Goal: Transaction & Acquisition: Purchase product/service

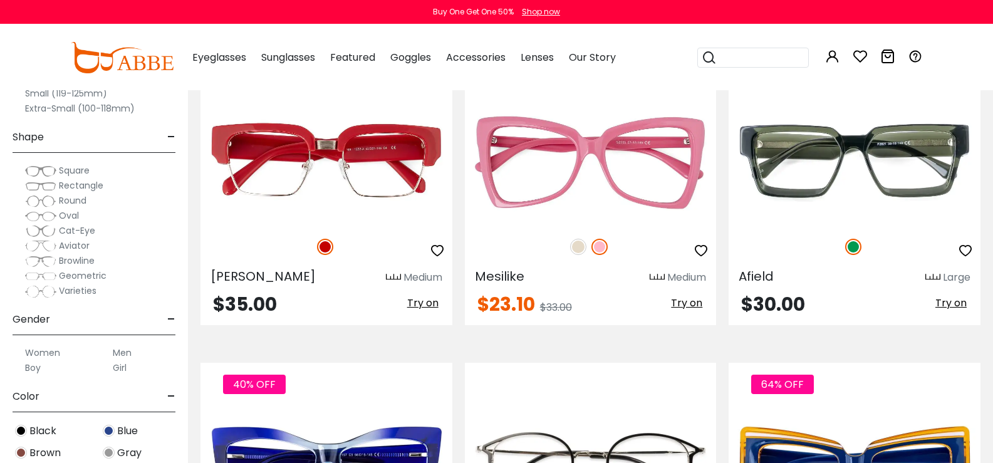
click at [103, 183] on span "Rectangle" at bounding box center [81, 185] width 44 height 13
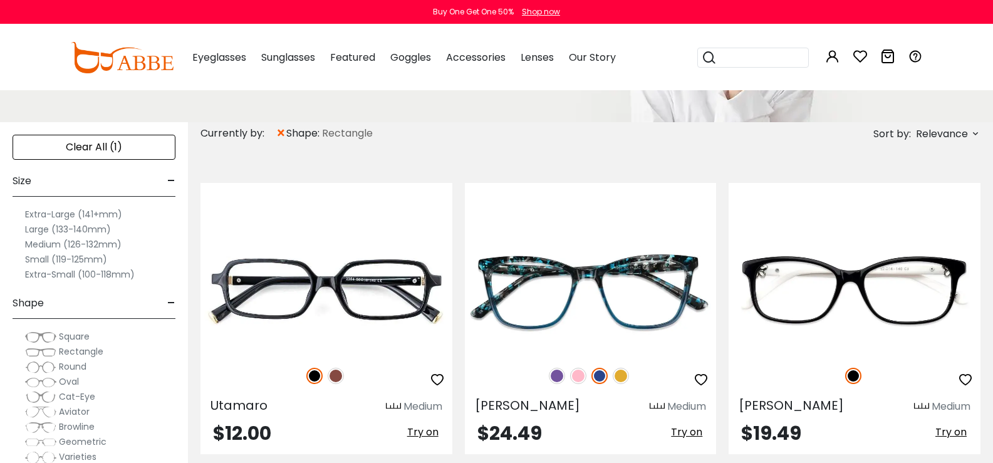
scroll to position [188, 0]
click at [115, 271] on label "Extra-Small (100-118mm)" at bounding box center [80, 273] width 110 height 15
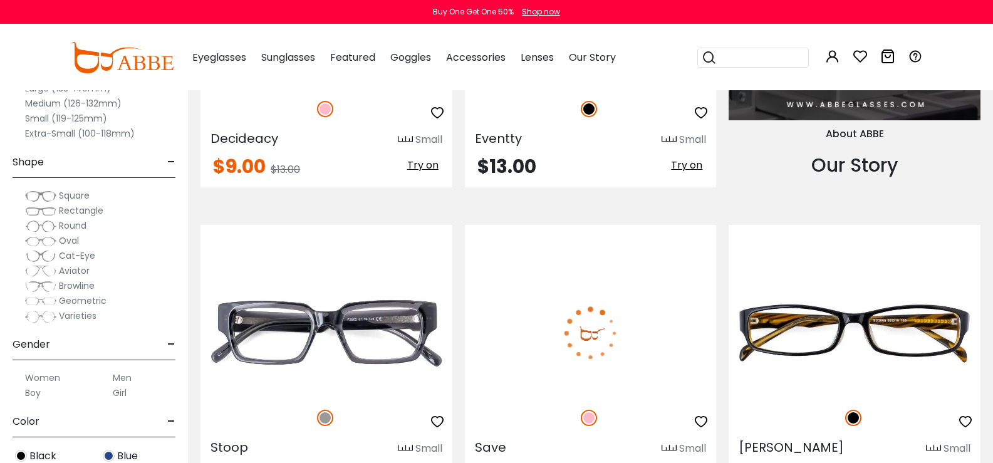
scroll to position [1378, 0]
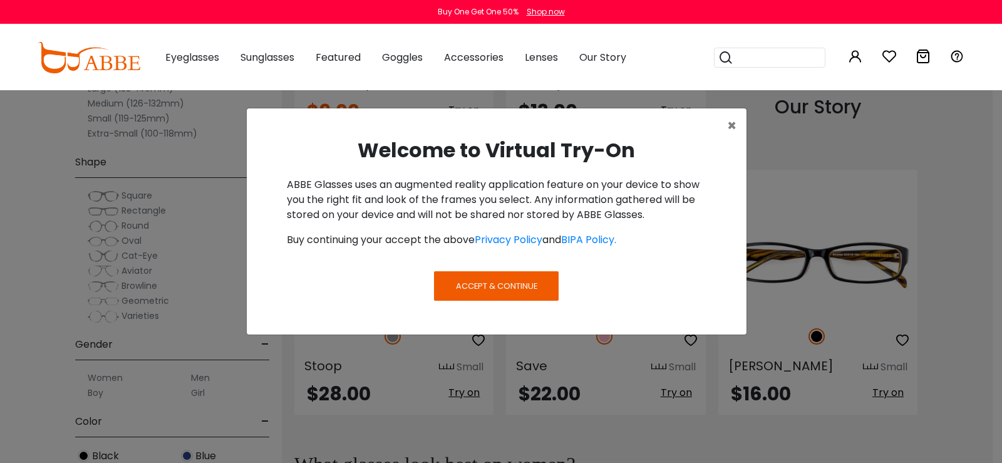
click at [502, 286] on span "Accept & Continue" at bounding box center [496, 286] width 81 height 12
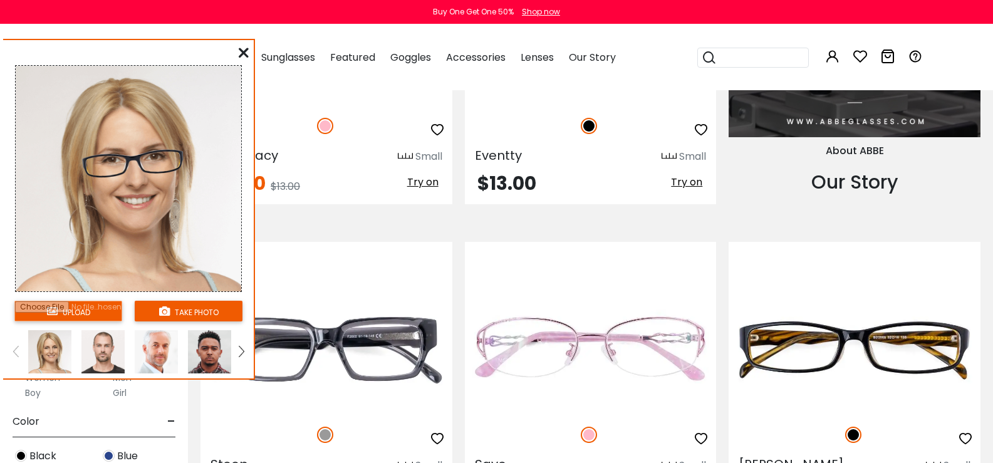
drag, startPoint x: 131, startPoint y: 176, endPoint x: 133, endPoint y: 193, distance: 17.1
click at [134, 174] on img at bounding box center [133, 163] width 115 height 63
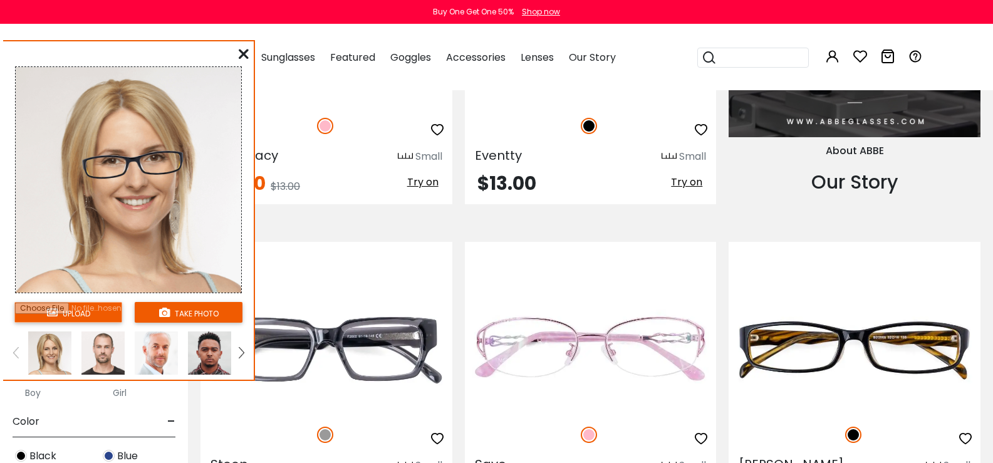
click at [242, 353] on img at bounding box center [241, 352] width 5 height 11
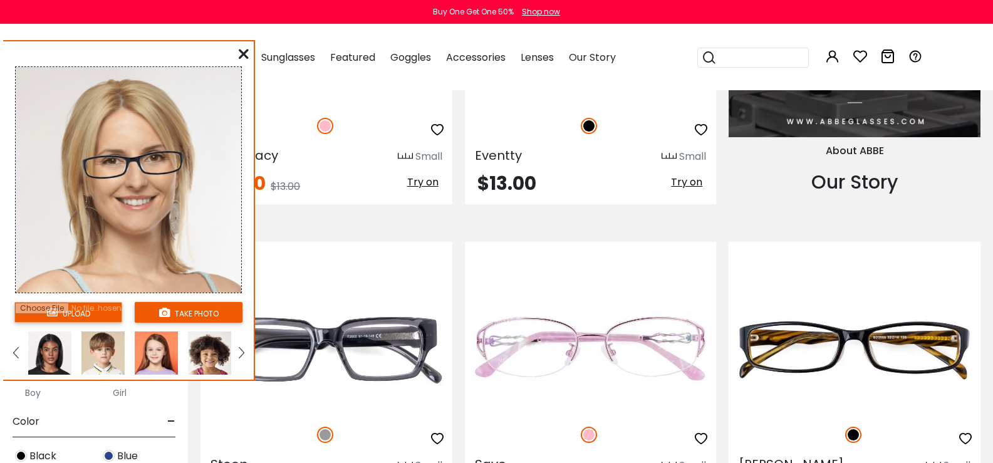
click at [33, 366] on img at bounding box center [49, 352] width 43 height 43
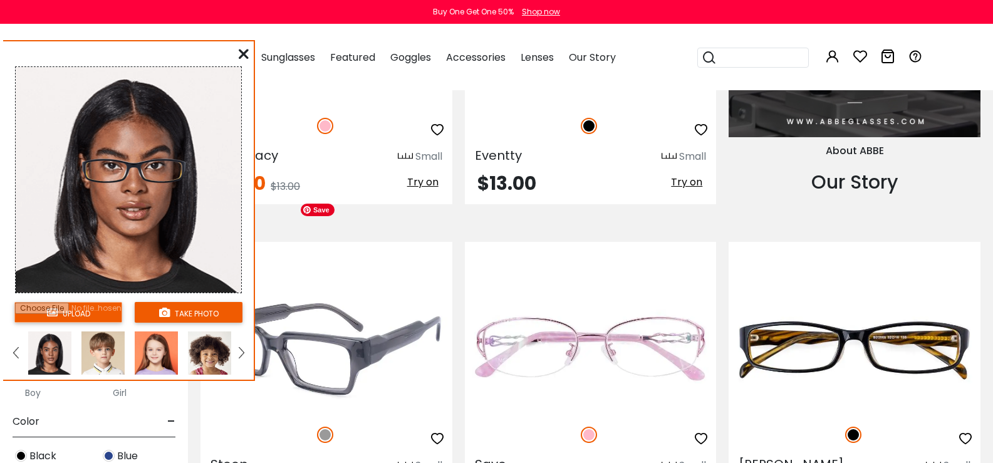
click at [417, 287] on img at bounding box center [326, 350] width 252 height 126
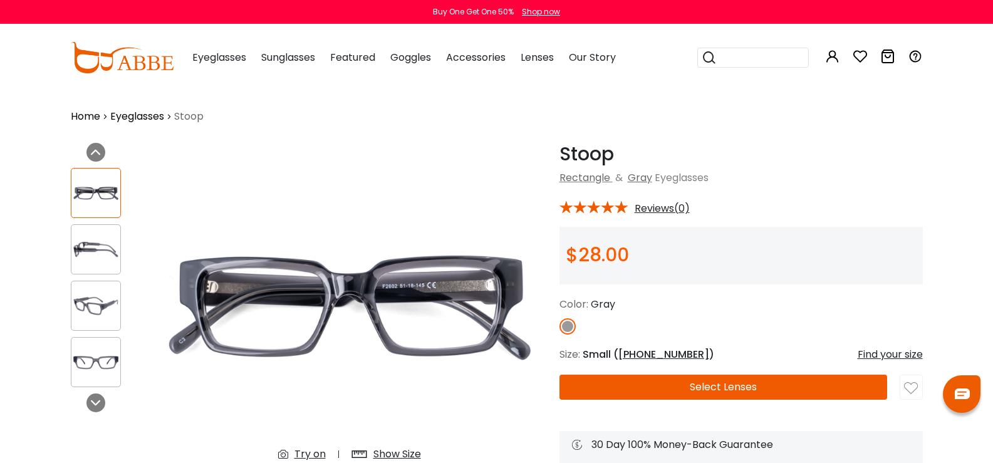
click at [618, 353] on span "[PHONE_NUMBER]" at bounding box center [663, 354] width 91 height 14
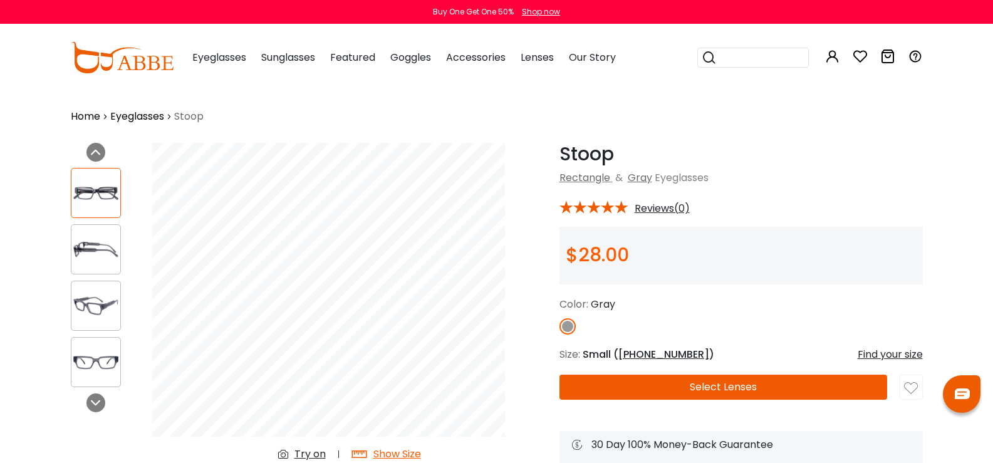
click at [71, 241] on img at bounding box center [95, 249] width 49 height 24
click at [71, 307] on img at bounding box center [95, 306] width 49 height 24
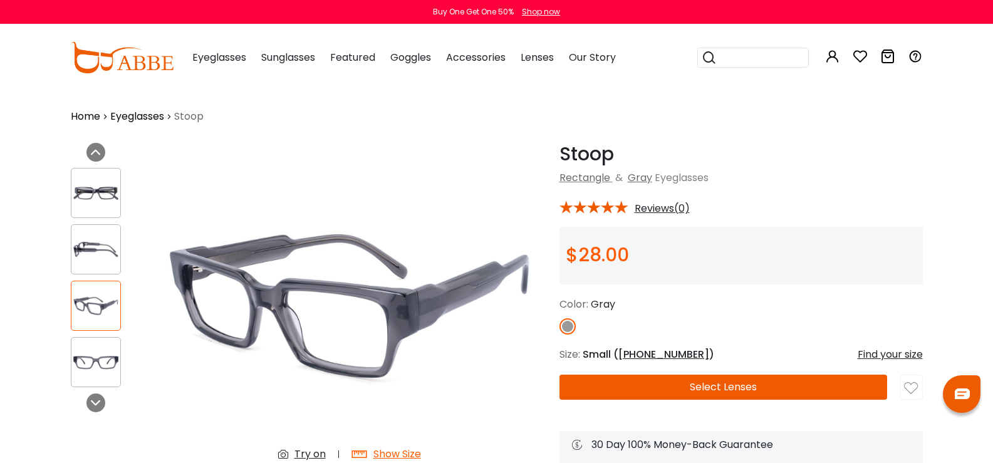
click at [80, 358] on img at bounding box center [95, 362] width 49 height 24
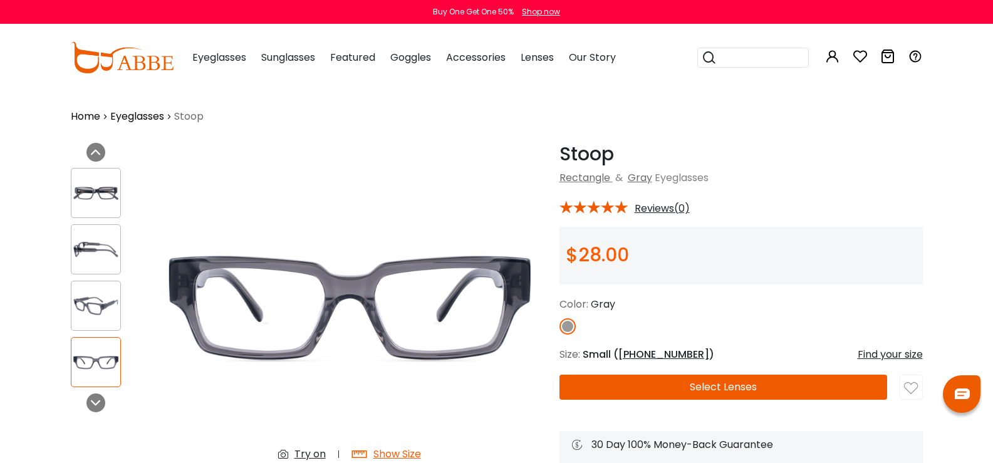
click at [71, 297] on img at bounding box center [95, 306] width 49 height 24
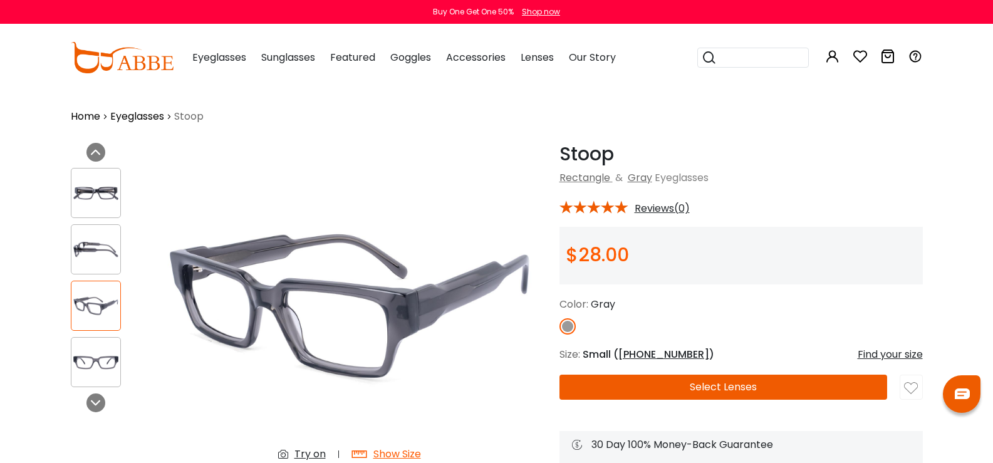
click at [71, 253] on img at bounding box center [95, 249] width 49 height 24
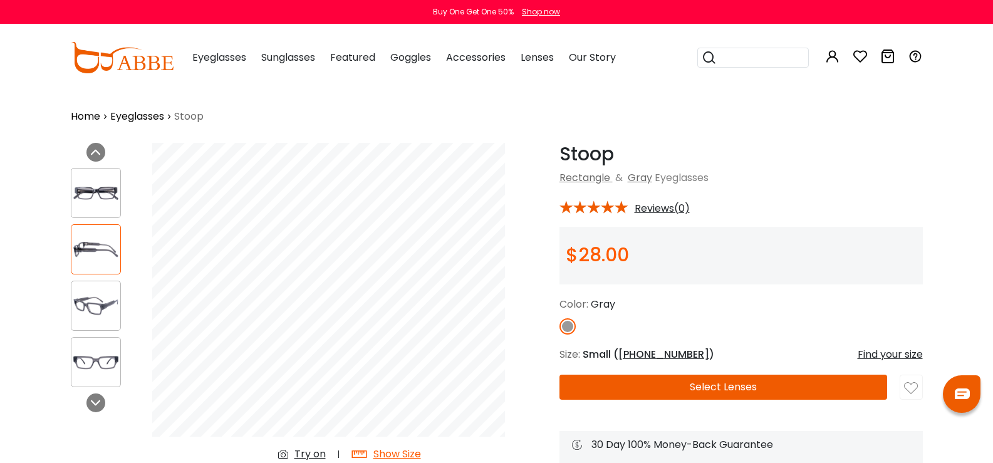
click at [71, 172] on div at bounding box center [96, 193] width 50 height 50
click at [71, 195] on img at bounding box center [95, 193] width 49 height 24
click at [373, 447] on div "Show Size" at bounding box center [397, 454] width 48 height 15
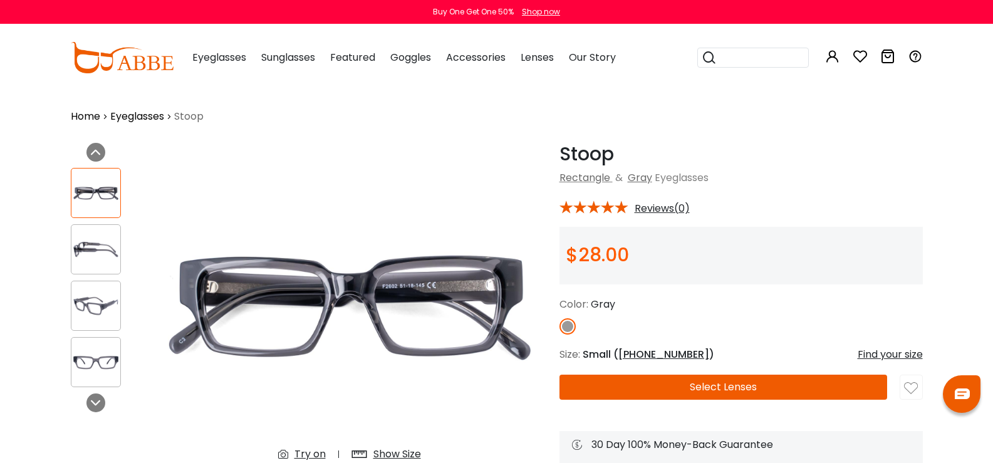
click at [350, 288] on img at bounding box center [349, 307] width 395 height 329
click at [373, 447] on div "Show Size" at bounding box center [397, 454] width 48 height 15
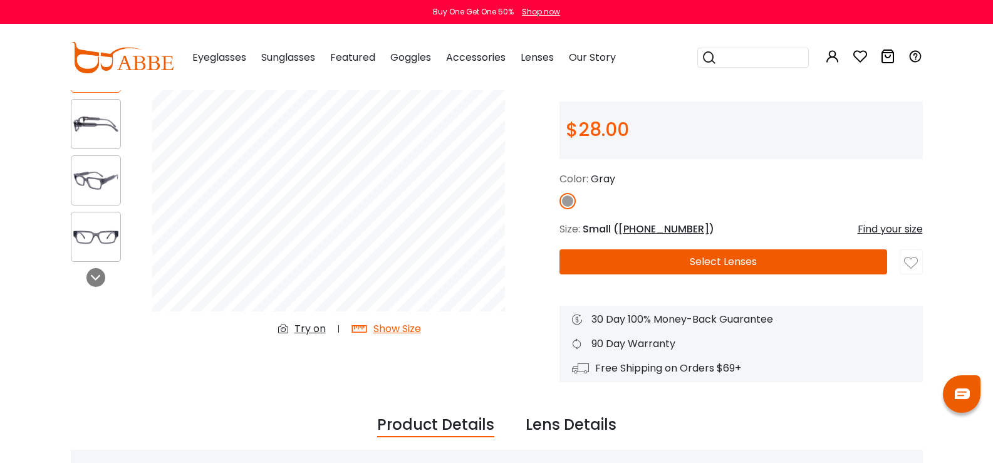
scroll to position [63, 0]
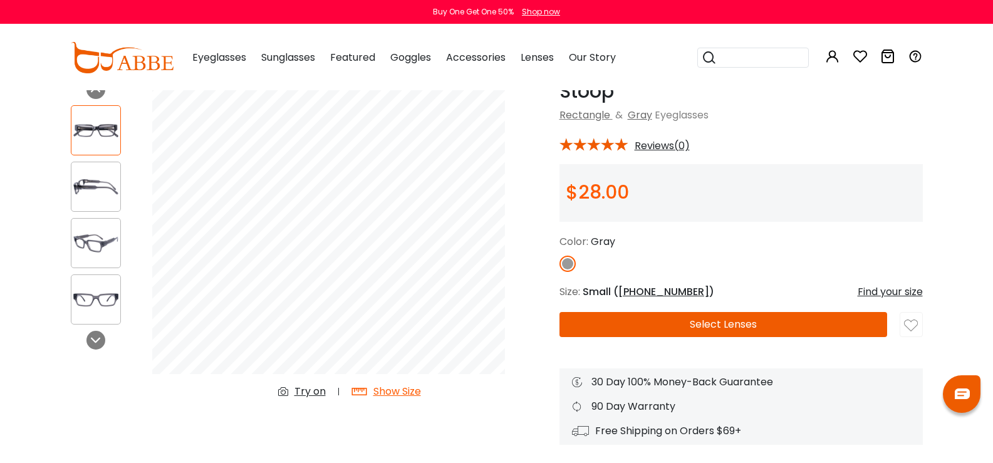
click at [294, 384] on div "Try on" at bounding box center [309, 391] width 31 height 15
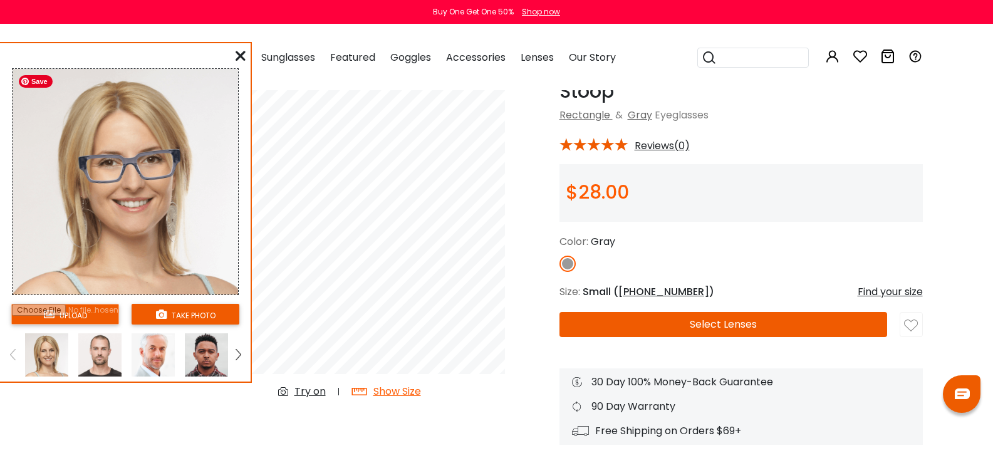
click at [240, 54] on icon at bounding box center [241, 56] width 10 height 10
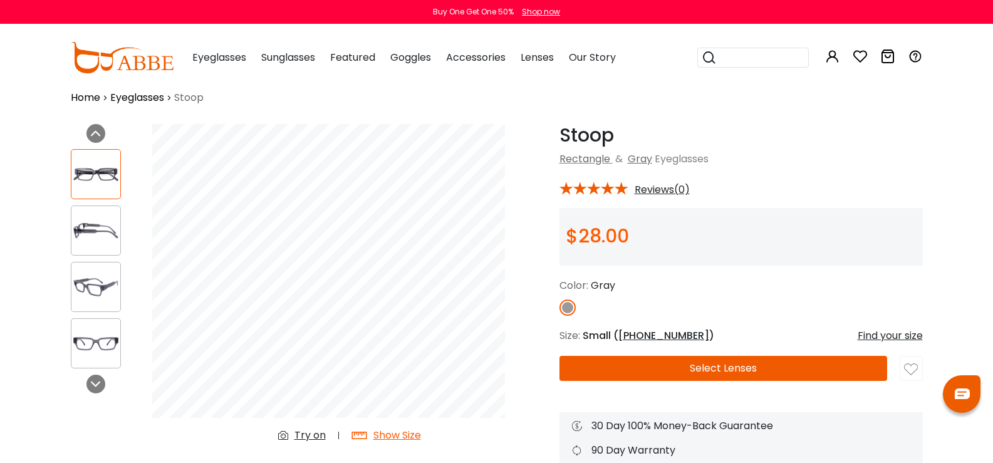
scroll to position [0, 0]
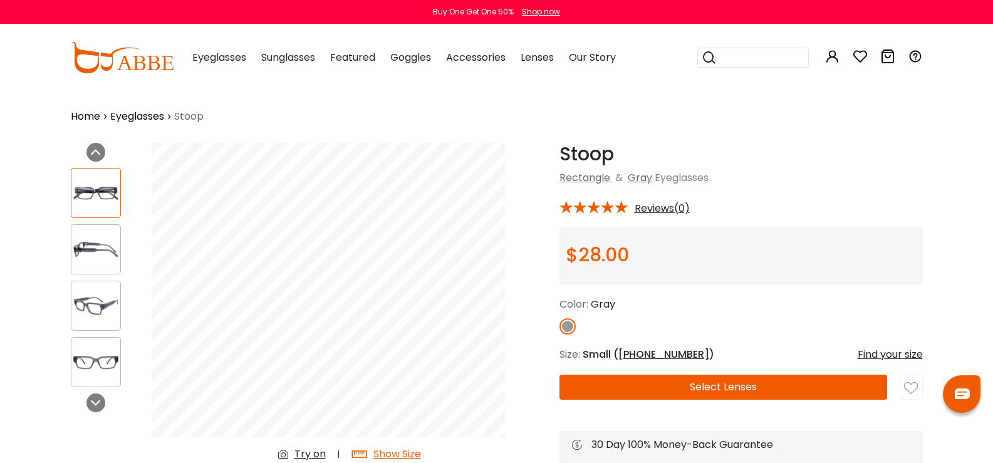
click at [110, 118] on link "Eyeglasses" at bounding box center [137, 116] width 54 height 15
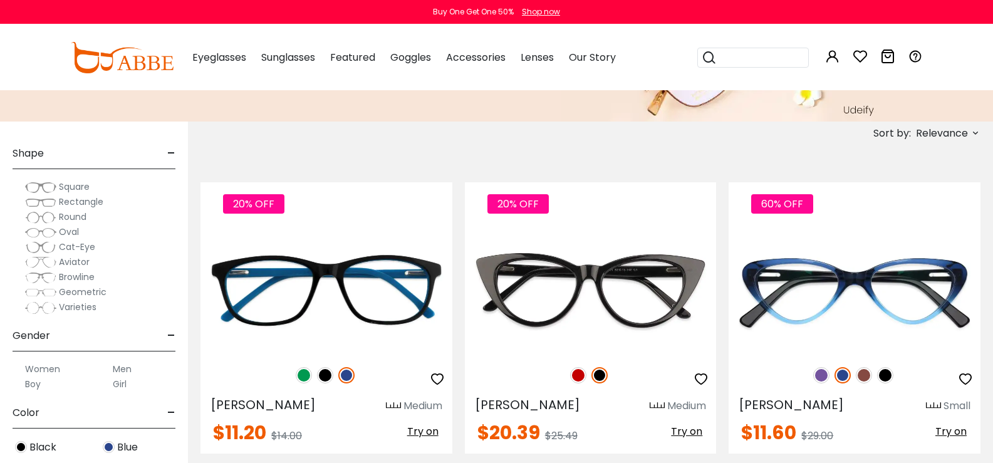
scroll to position [125, 0]
click at [95, 246] on span "Cat-Eye" at bounding box center [77, 245] width 36 height 13
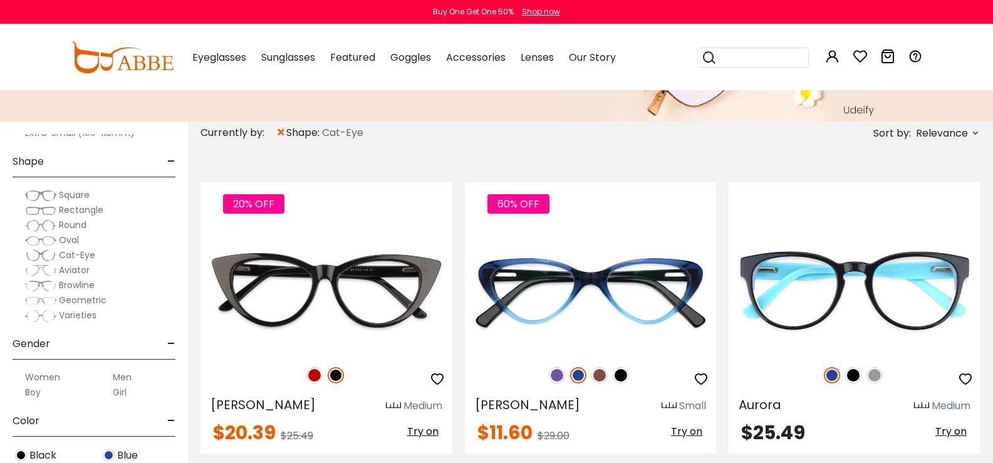
scroll to position [188, 0]
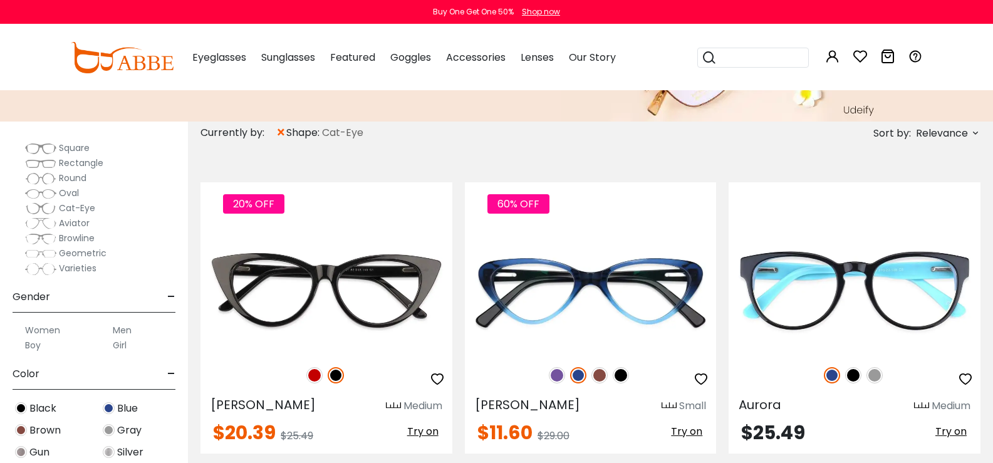
click at [60, 328] on label "Women" at bounding box center [42, 330] width 35 height 15
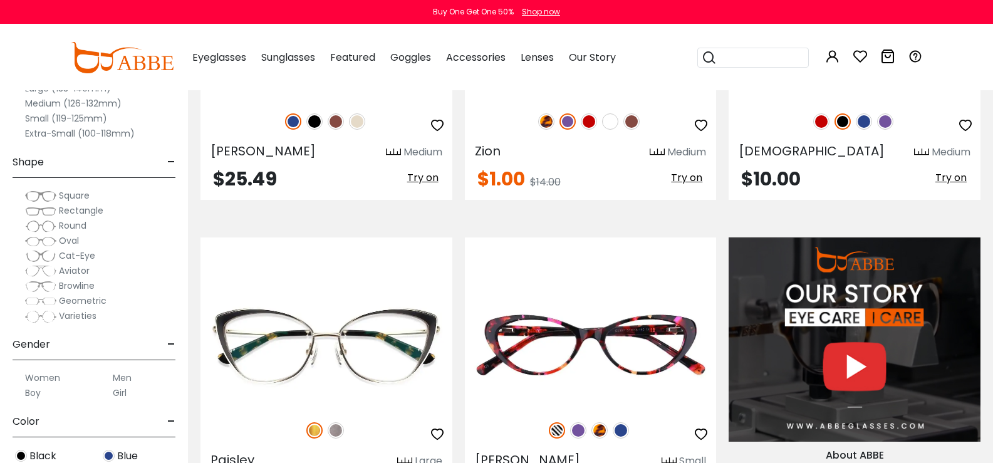
scroll to position [1127, 0]
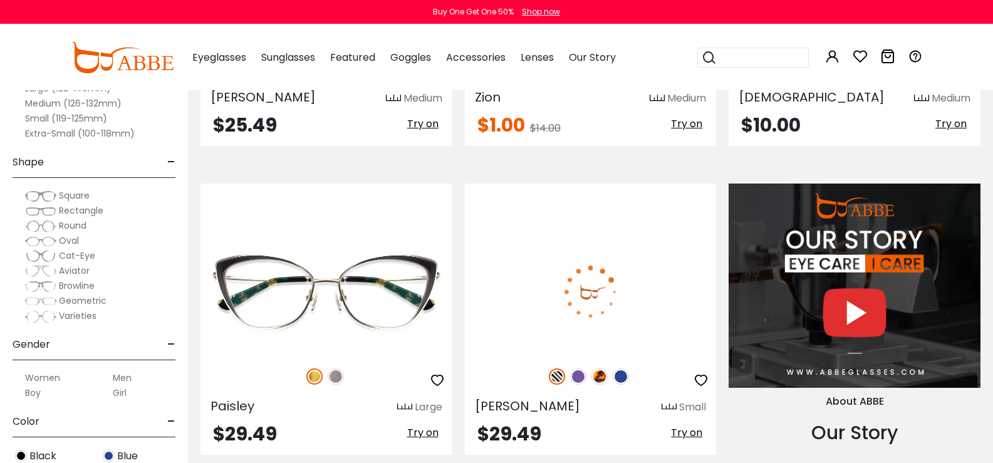
click at [683, 425] on span "Try on" at bounding box center [686, 432] width 31 height 14
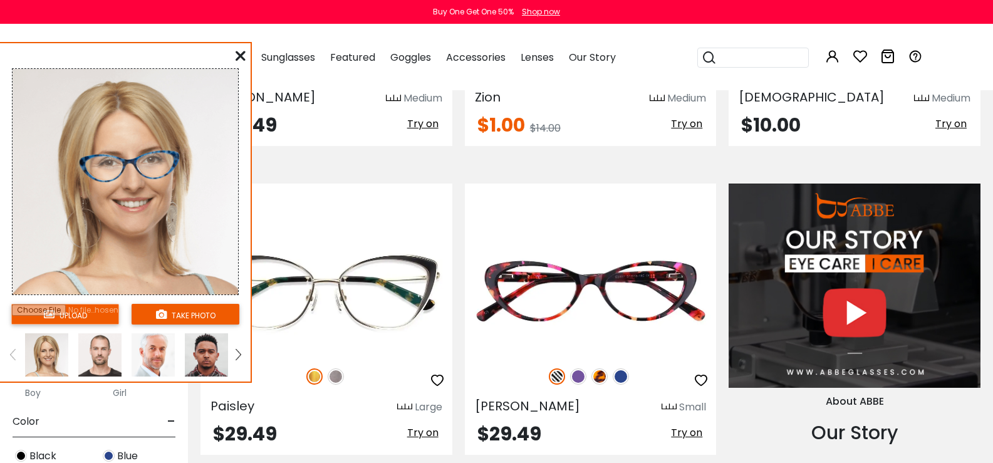
click at [235, 355] on link at bounding box center [239, 354] width 16 height 43
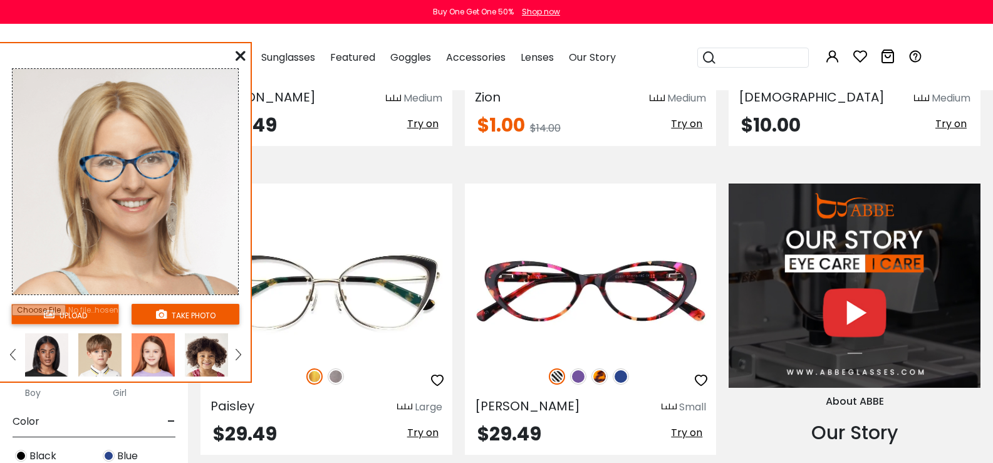
click at [29, 351] on img at bounding box center [46, 354] width 43 height 43
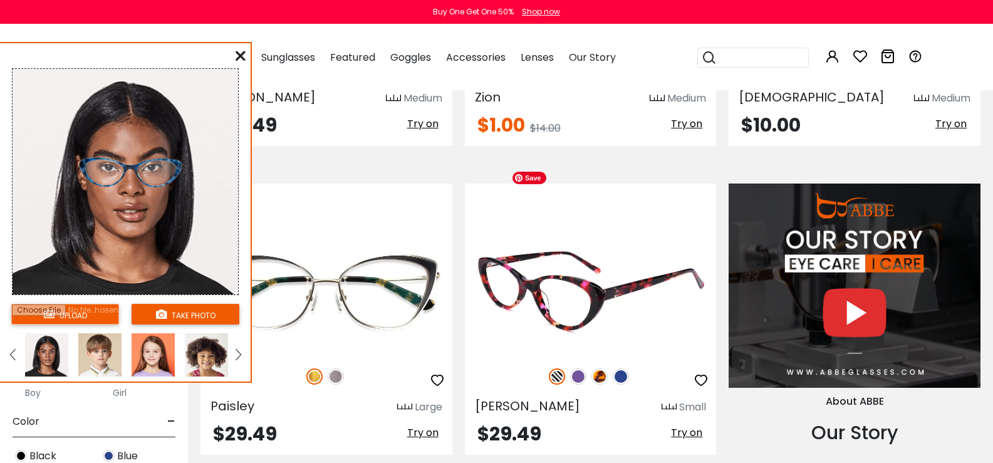
click at [593, 229] on img at bounding box center [591, 292] width 252 height 126
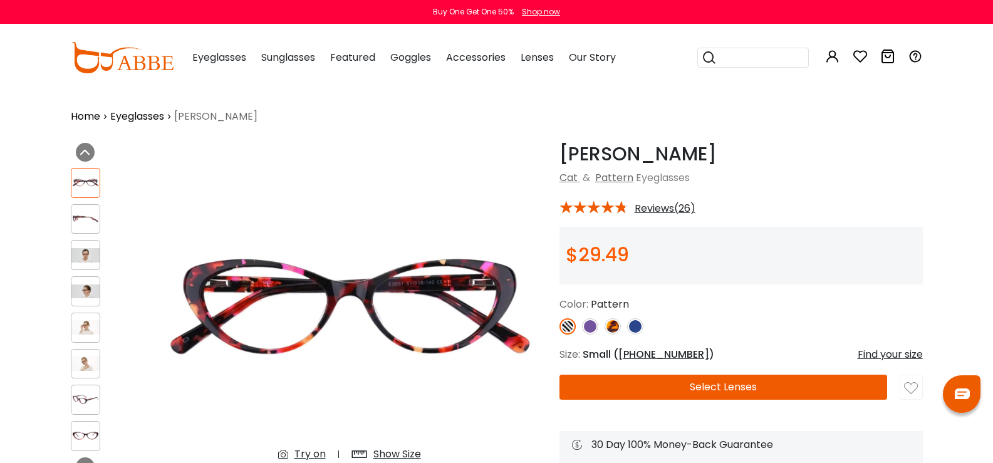
click at [294, 447] on div "Try on" at bounding box center [309, 454] width 31 height 15
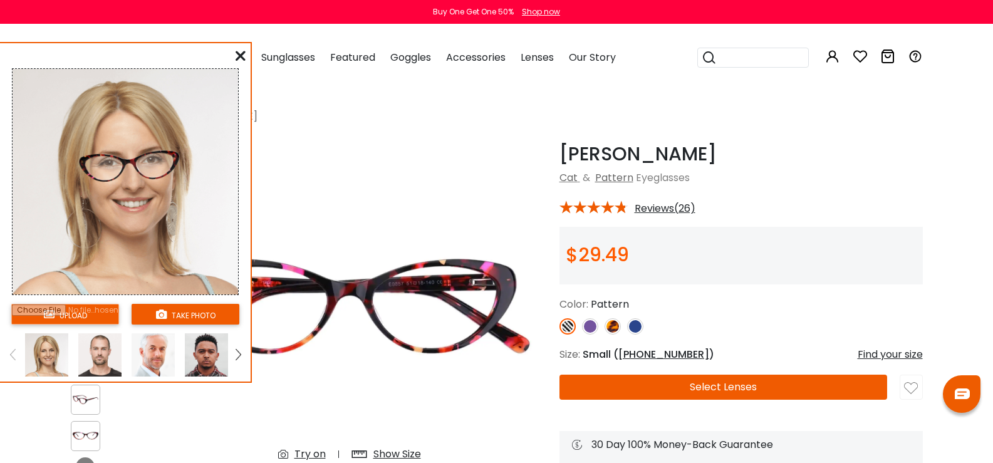
click at [234, 350] on link at bounding box center [239, 354] width 16 height 43
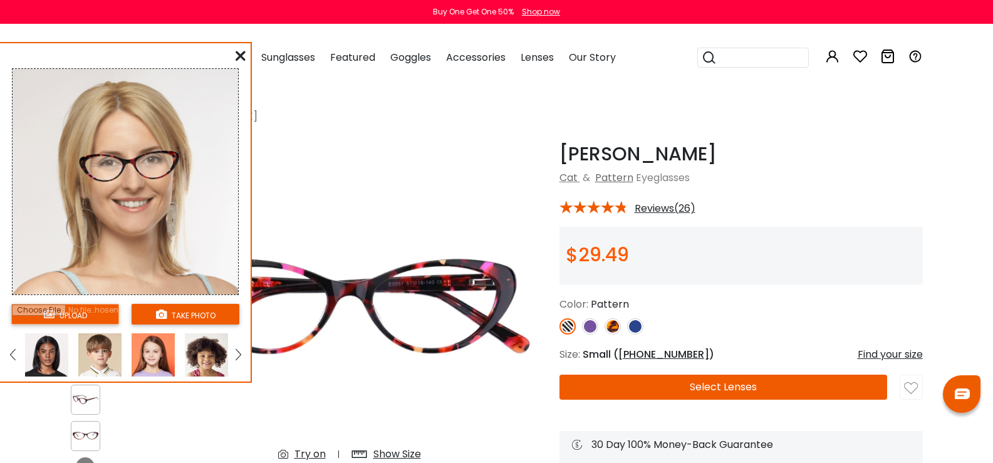
click at [37, 368] on img at bounding box center [46, 354] width 43 height 43
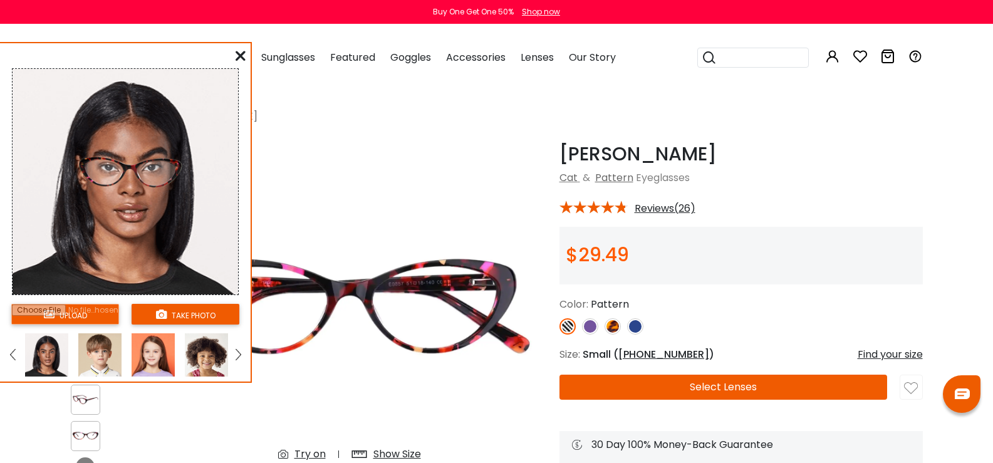
click at [582, 324] on img at bounding box center [590, 326] width 16 height 16
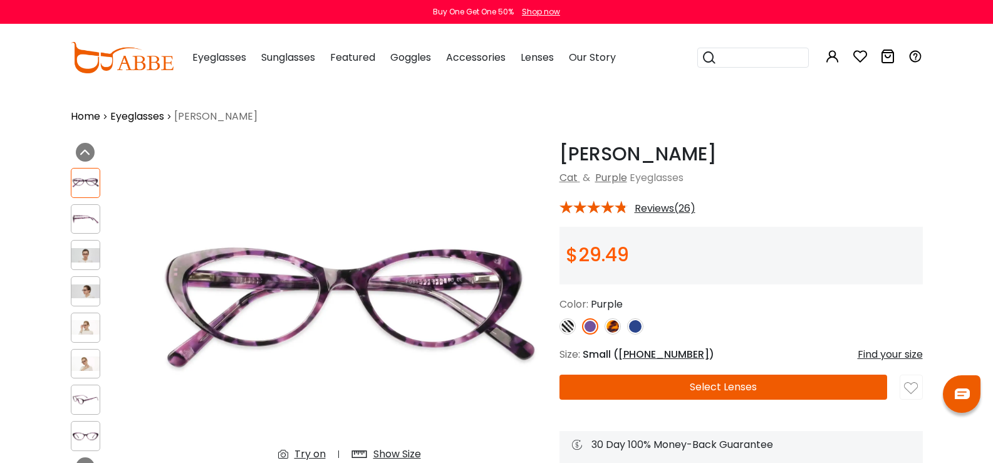
click at [604, 326] on img at bounding box center [612, 326] width 16 height 16
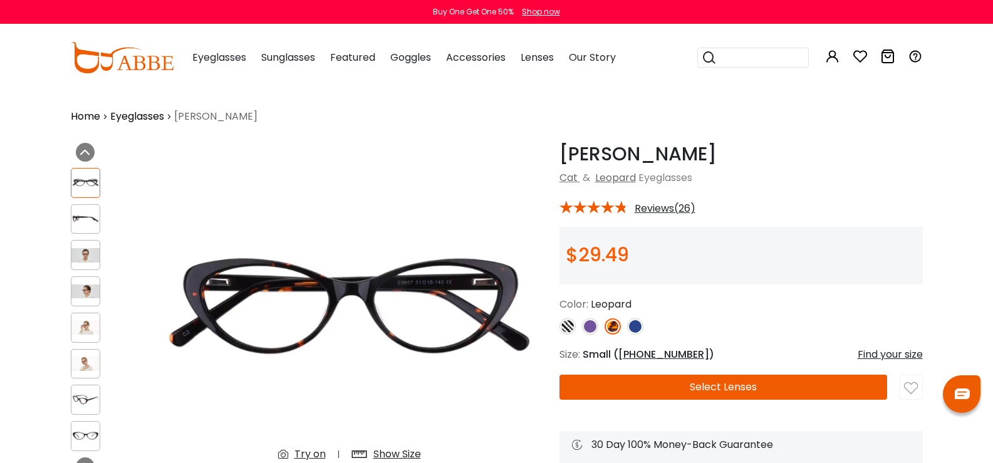
click at [627, 329] on img at bounding box center [635, 326] width 16 height 16
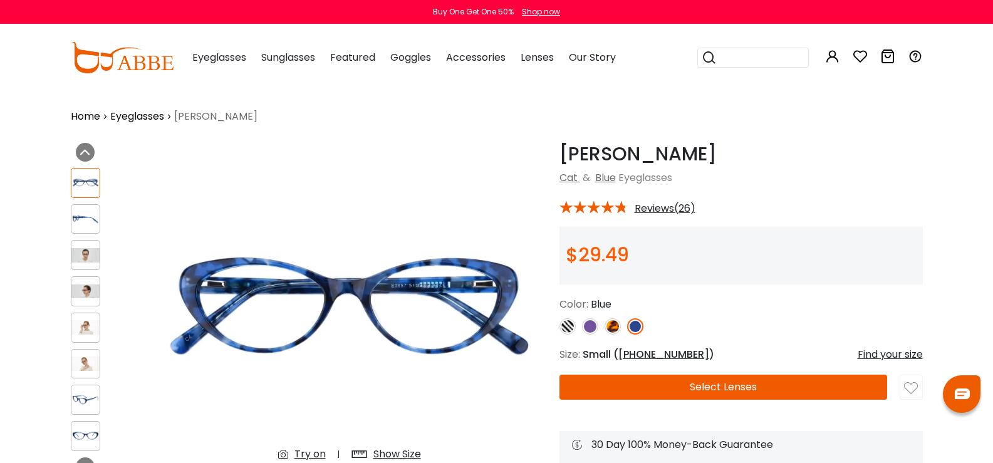
click at [923, 357] on div "Find your size" at bounding box center [889, 354] width 65 height 15
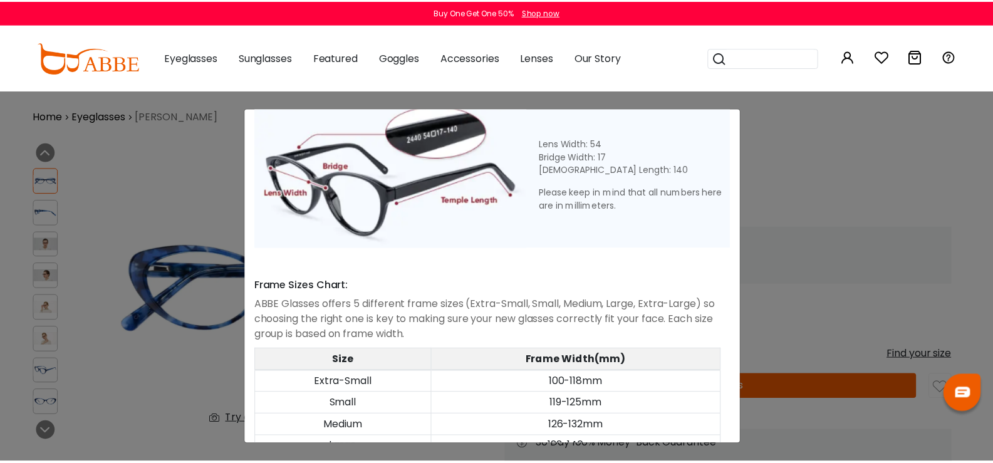
scroll to position [535, 0]
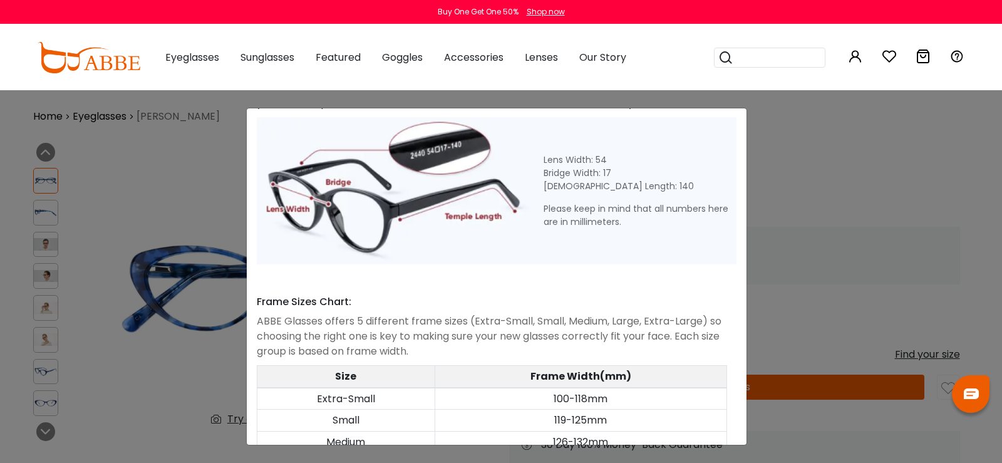
click at [975, 219] on div "Size Guide × A Skill For Finding Suitable Glasses Size: Use a Credit Card Place…" at bounding box center [501, 231] width 1002 height 463
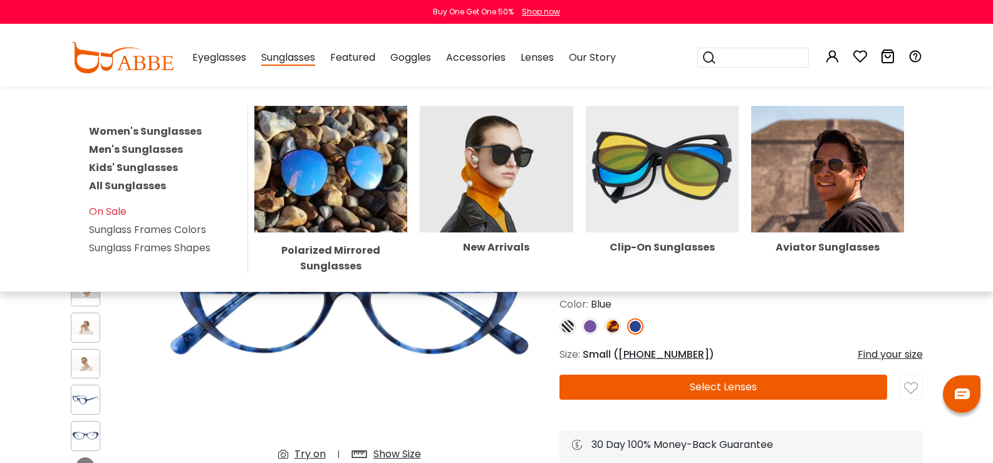
click at [262, 54] on span "Sunglasses" at bounding box center [288, 58] width 54 height 16
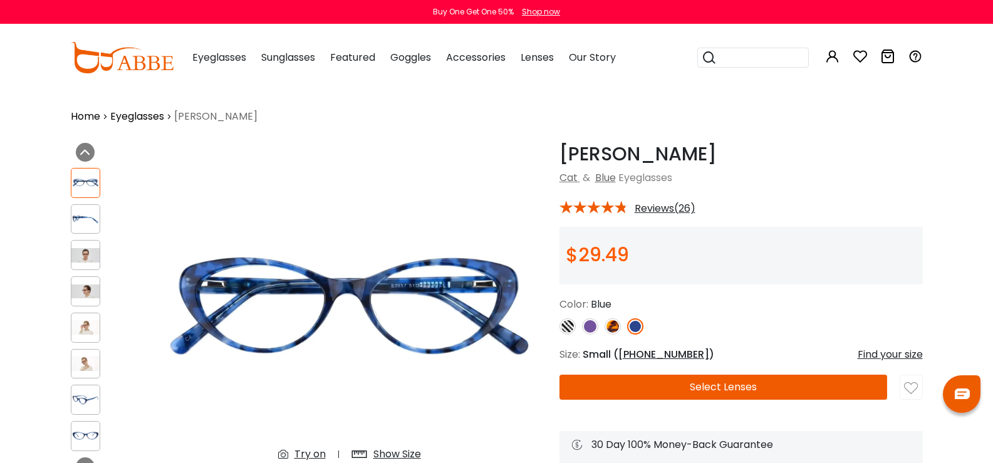
click at [286, 59] on span "Sunglasses" at bounding box center [288, 57] width 54 height 14
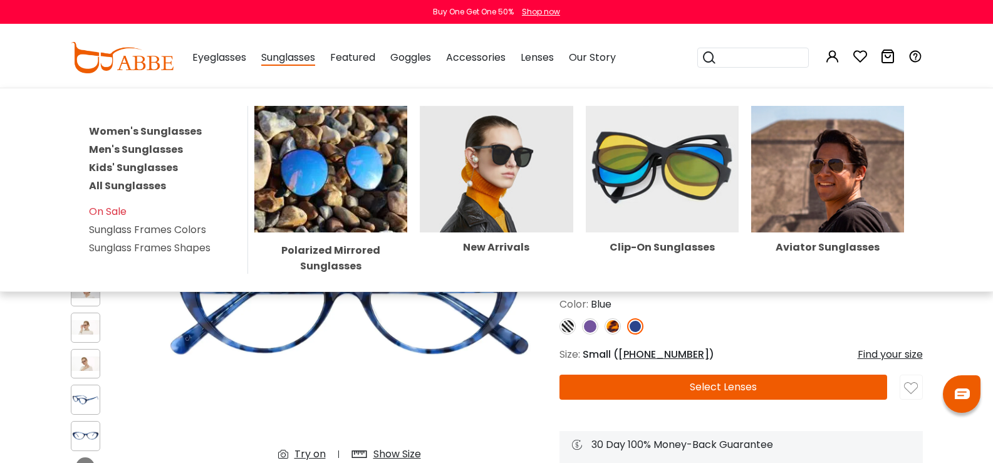
click at [179, 134] on link "Women's Sunglasses" at bounding box center [145, 131] width 113 height 14
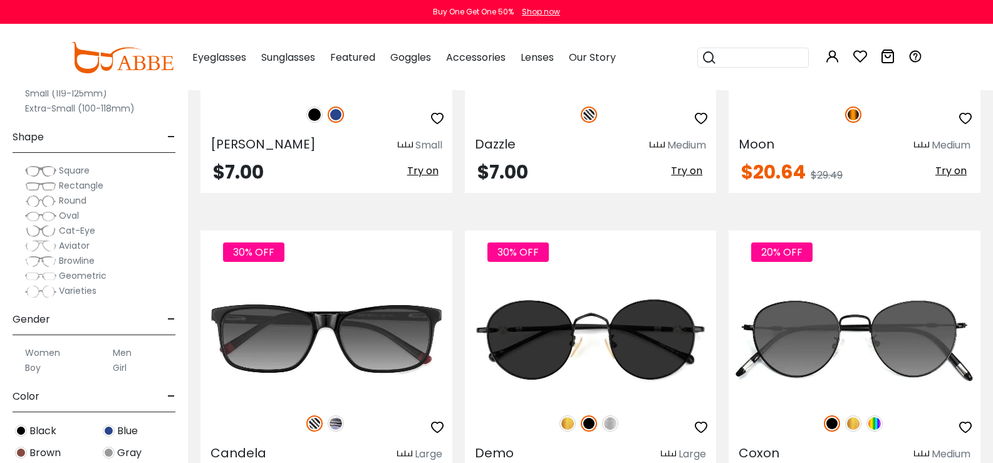
scroll to position [5825, 0]
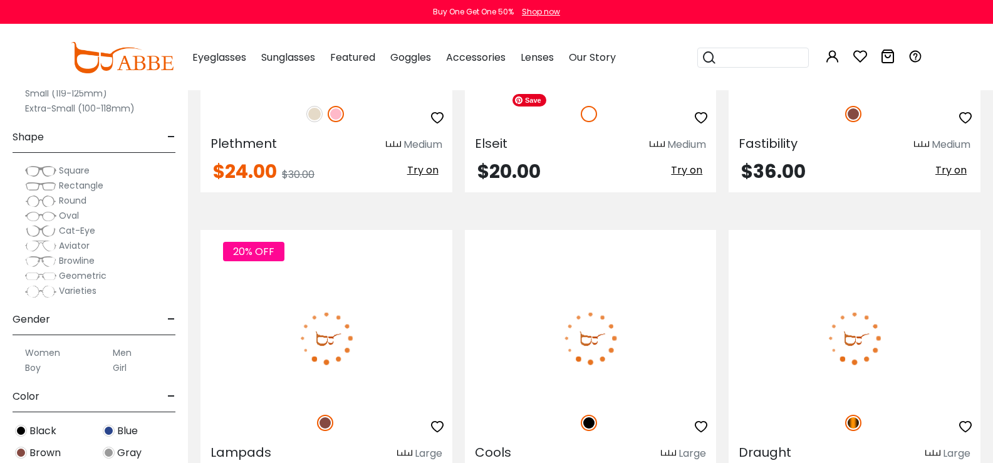
scroll to position [5700, 0]
